Goal: Obtain resource: Download file/media

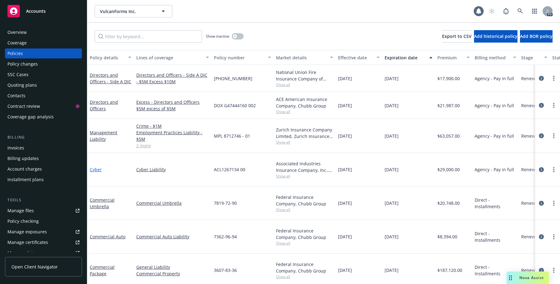
click at [93, 166] on link "Cyber" at bounding box center [96, 169] width 12 height 6
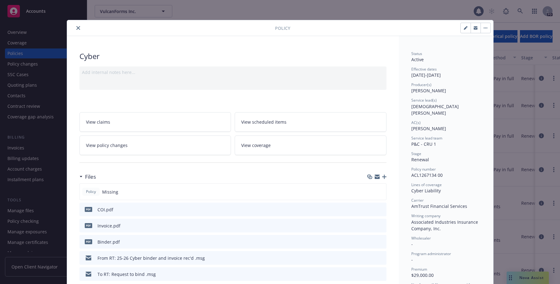
click at [132, 258] on div "From RT: 25-26 Cyber binder and invoice rec'd .msg" at bounding box center [150, 258] width 107 height 7
click at [368, 257] on icon "download file" at bounding box center [370, 257] width 4 height 4
drag, startPoint x: 74, startPoint y: 29, endPoint x: 89, endPoint y: 196, distance: 168.4
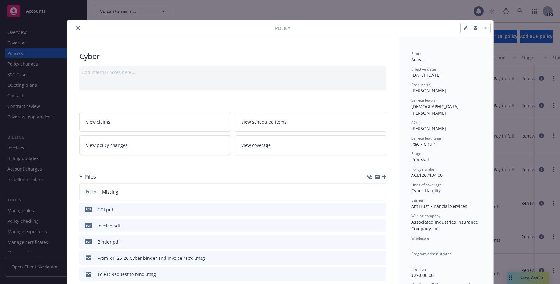
click at [368, 224] on icon "download file" at bounding box center [370, 225] width 5 height 5
click at [76, 28] on icon "close" at bounding box center [78, 28] width 4 height 4
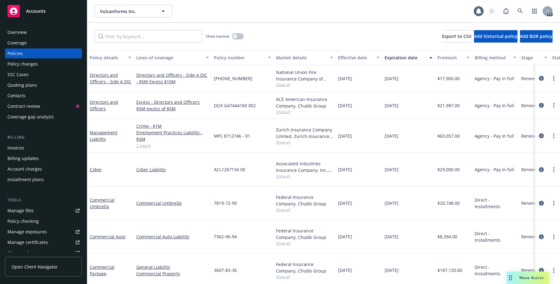
click at [19, 83] on div "Quoting plans" at bounding box center [21, 85] width 29 height 10
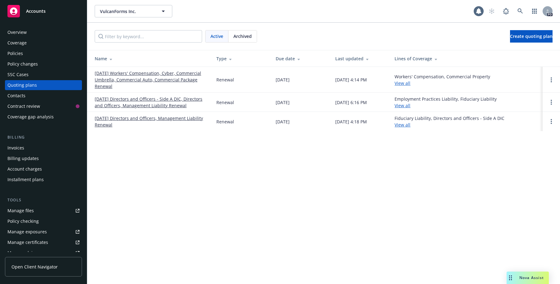
click at [119, 73] on link "[DATE] Workers' Compensation, Cyber, Commercial Umbrella, Commercial Auto, Comm…" at bounding box center [151, 80] width 112 height 20
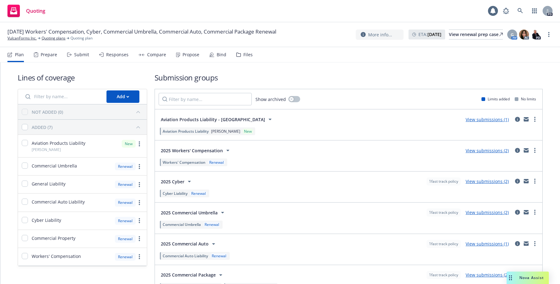
click at [108, 54] on div "Responses" at bounding box center [117, 54] width 22 height 5
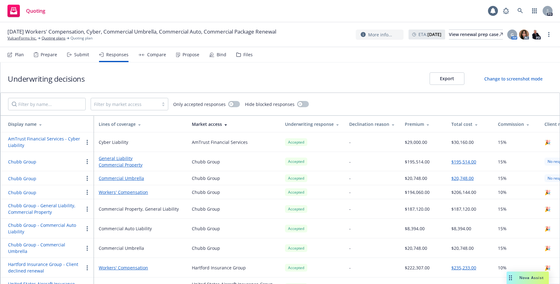
click at [83, 55] on div "Submit" at bounding box center [81, 54] width 15 height 5
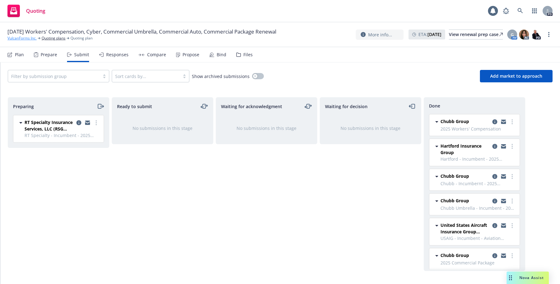
click at [22, 38] on link "VulcanForms Inc." at bounding box center [21, 38] width 29 height 6
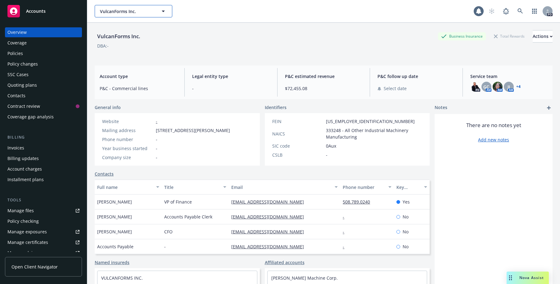
click at [163, 10] on icon "button" at bounding box center [163, 10] width 7 height 7
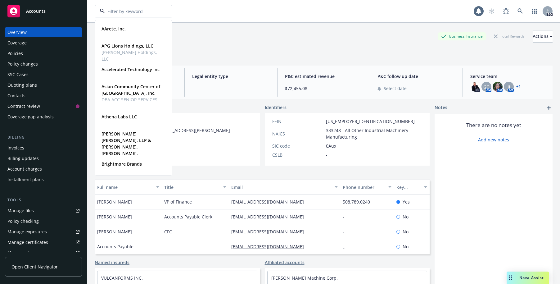
click at [163, 13] on div at bounding box center [134, 11] width 78 height 12
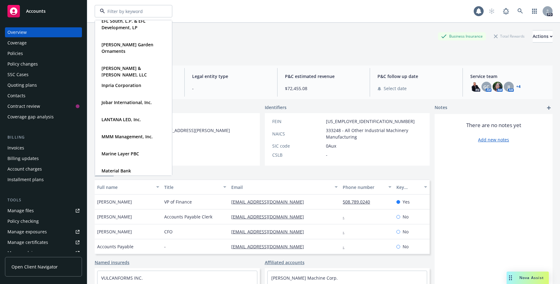
scroll to position [200, 0]
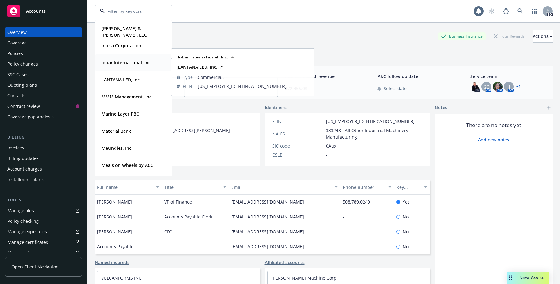
click at [124, 62] on strong "Jobar International, Inc." at bounding box center [127, 63] width 50 height 6
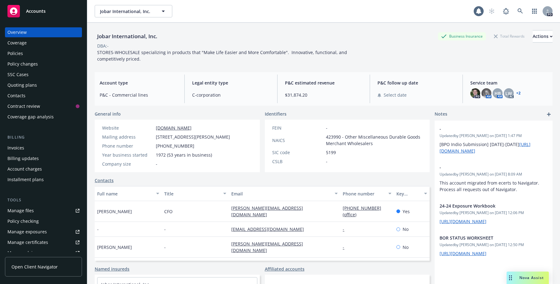
click at [21, 84] on div "Quoting plans" at bounding box center [21, 85] width 29 height 10
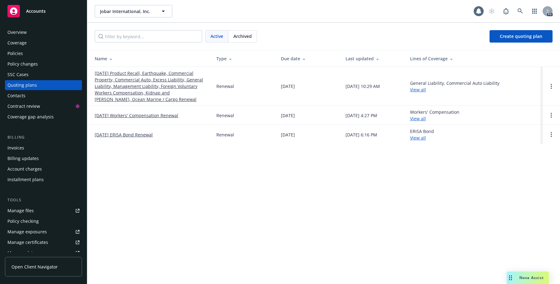
click at [132, 86] on link "09/30/25 Product Recall, Earthquake, Commercial Property, Commercial Auto, Exce…" at bounding box center [151, 86] width 112 height 33
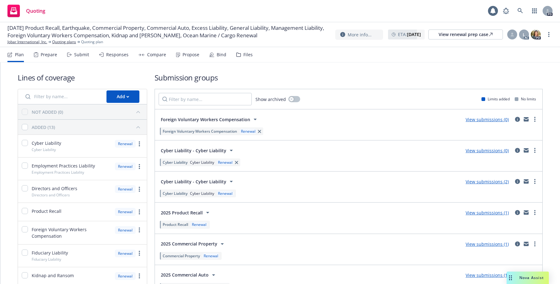
click at [243, 55] on div "Files" at bounding box center [247, 54] width 9 height 5
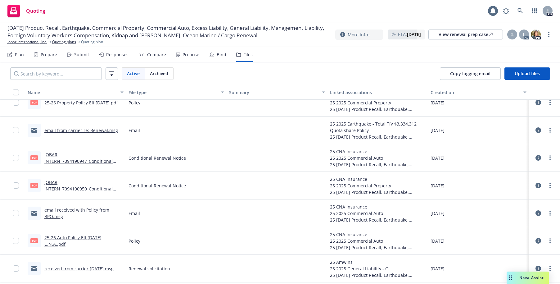
scroll to position [1391, 0]
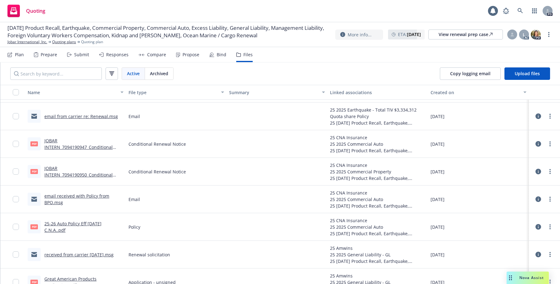
click at [56, 146] on link "JOBAR INTERN_7094190947_Conditional Renewal.pdf" at bounding box center [78, 147] width 68 height 19
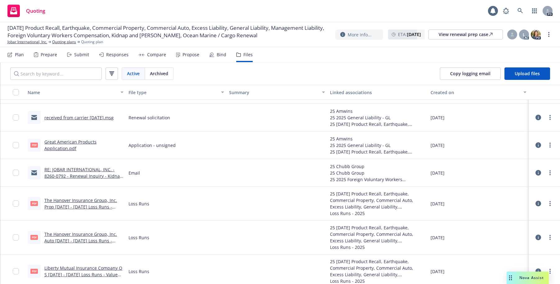
scroll to position [1531, 0]
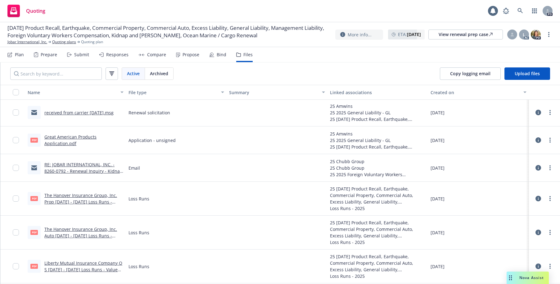
click at [59, 164] on link "RE: JOBAR INTERNATIONAL, INC. - 8260-0792 - Renewal Inquiry - Kidnap & Ransome" at bounding box center [83, 170] width 78 height 19
